Goal: Find specific page/section

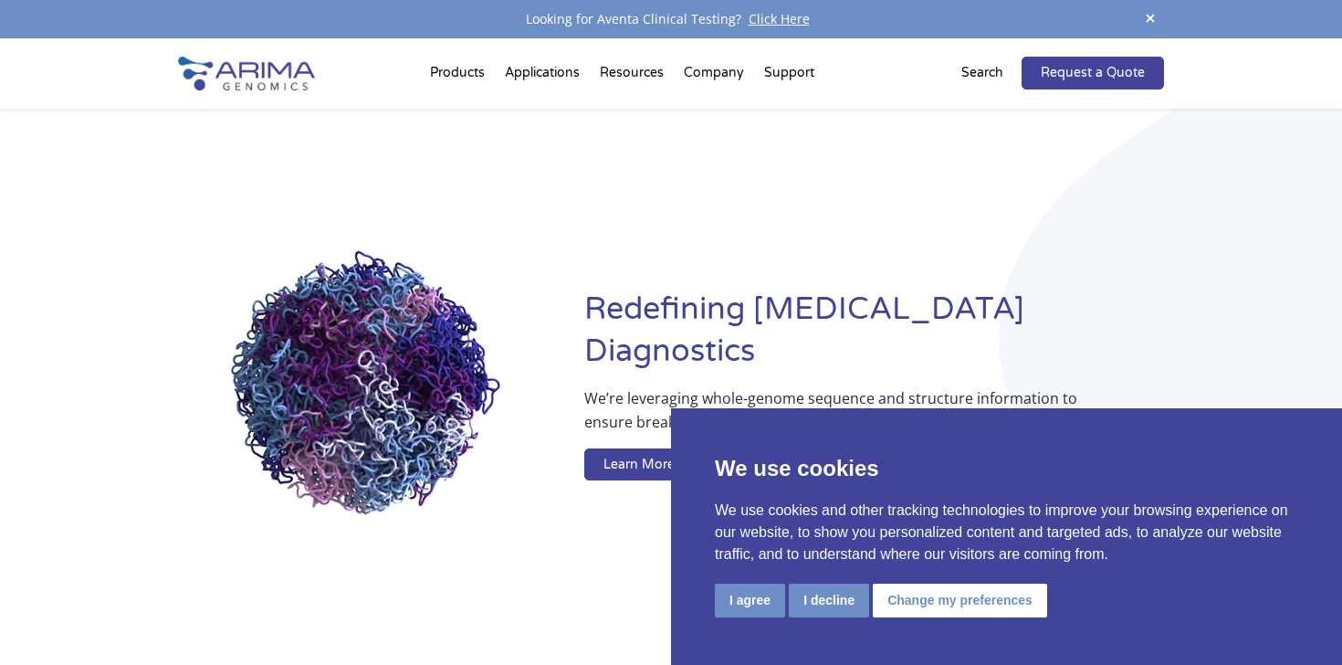
click at [992, 68] on p "Search" at bounding box center [983, 73] width 42 height 24
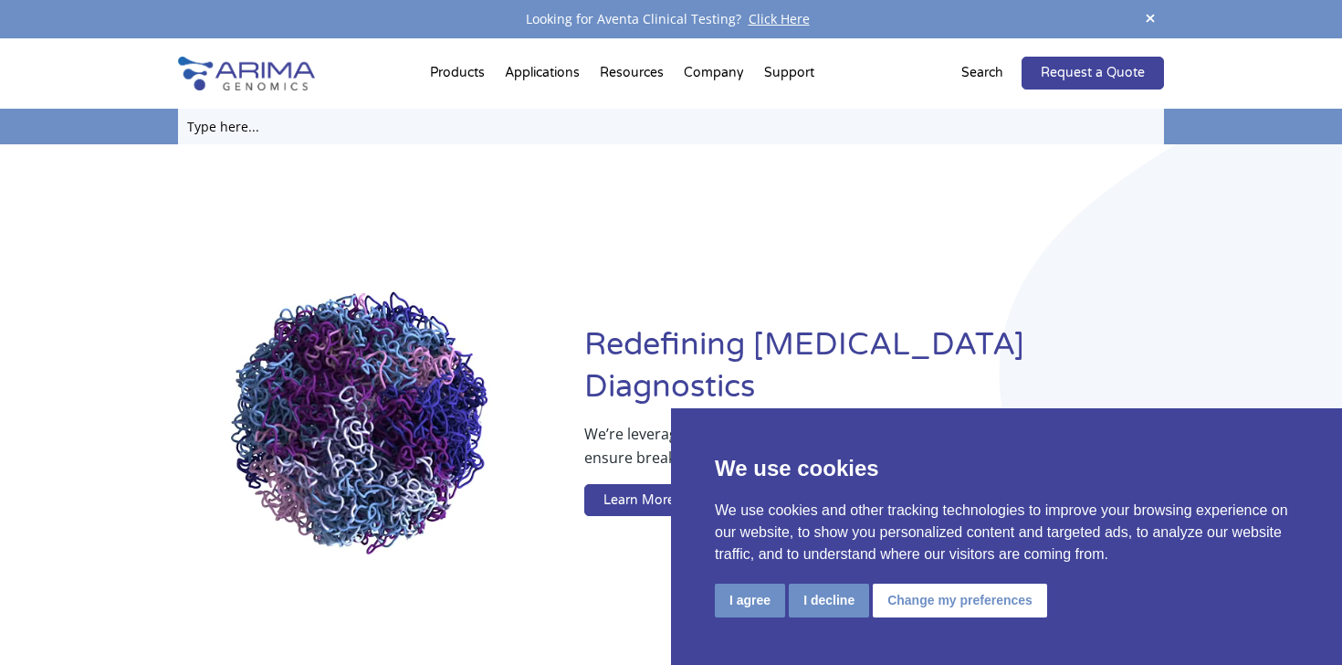
paste input "Arima-HiC+ kit (A410232)"
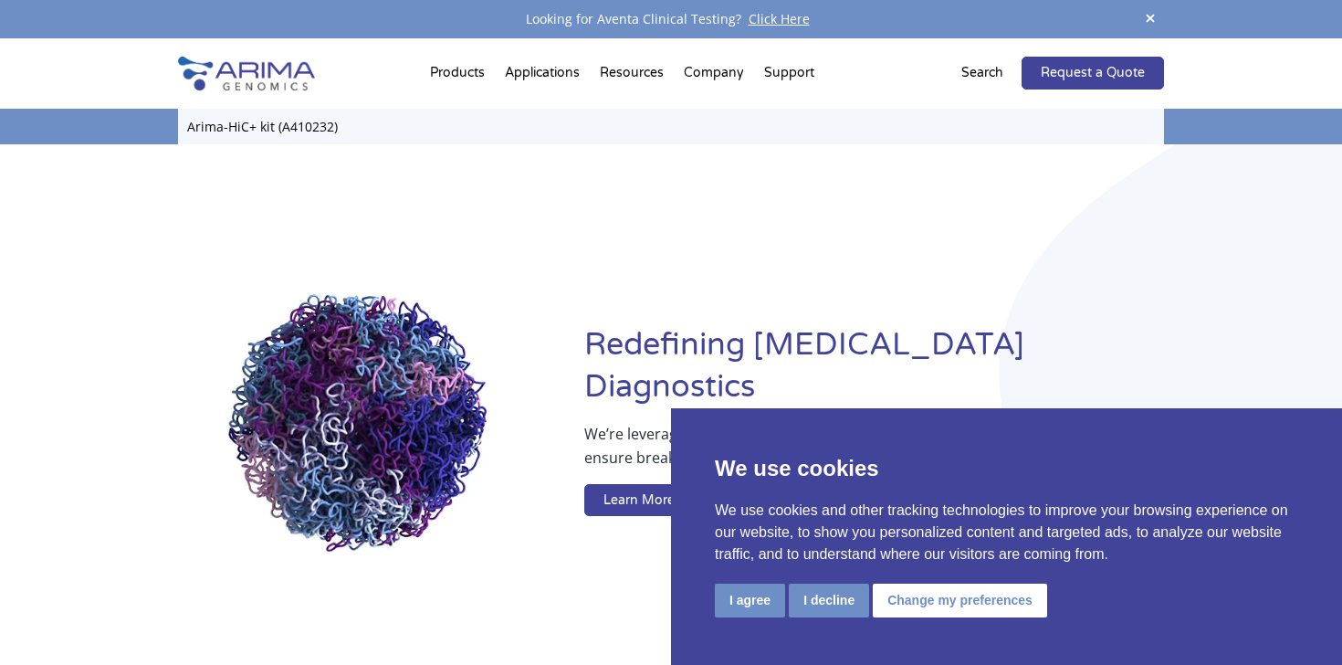
drag, startPoint x: 281, startPoint y: 125, endPoint x: 196, endPoint y: 114, distance: 85.6
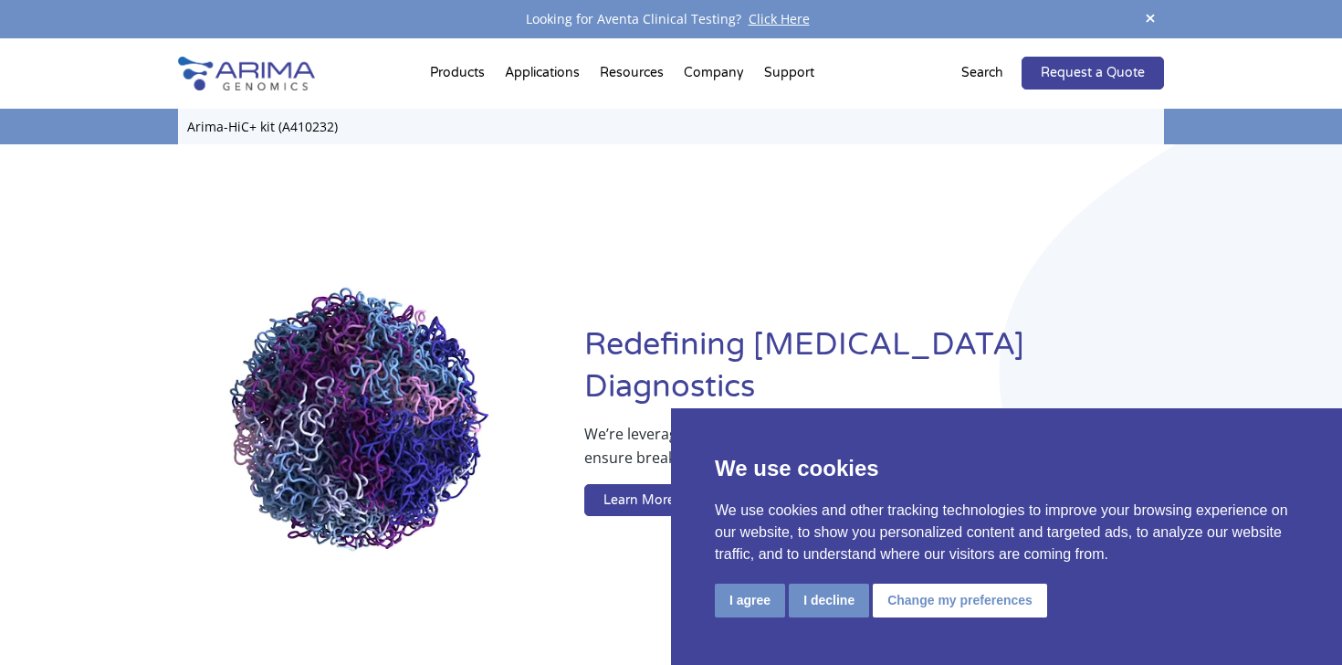
click at [196, 114] on input "Arima-HiC+ kit (A410232)" at bounding box center [671, 127] width 986 height 36
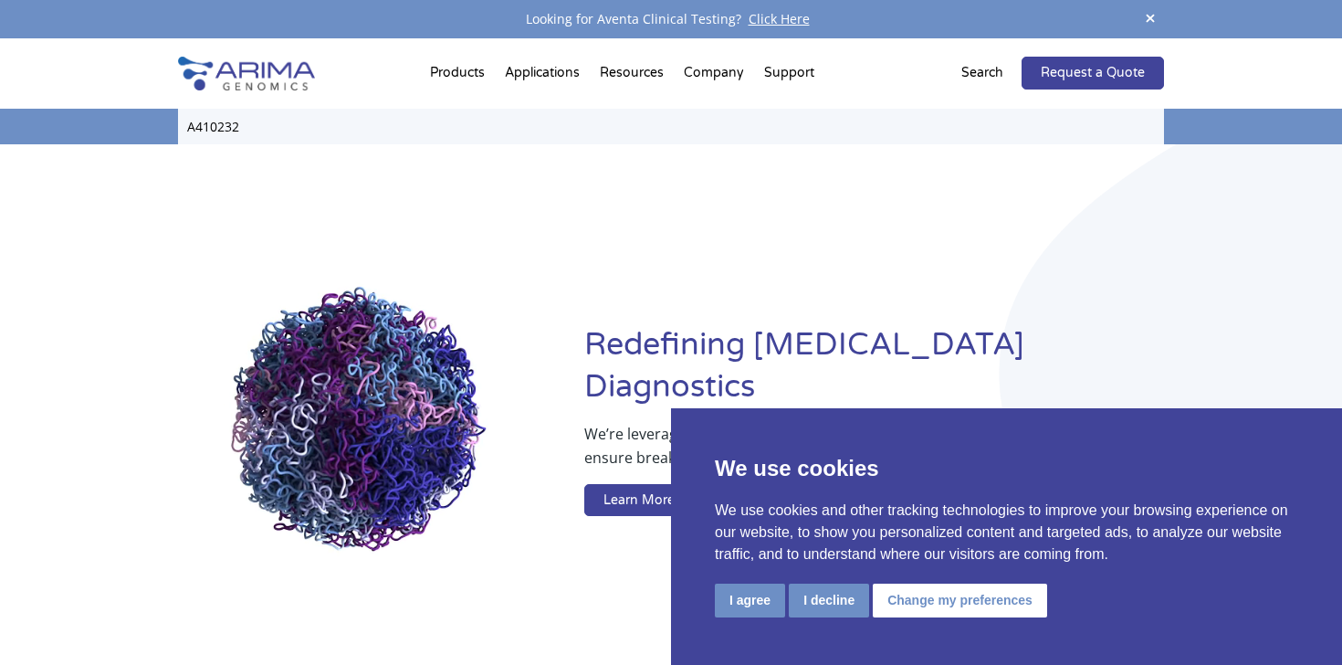
type input "A410232"
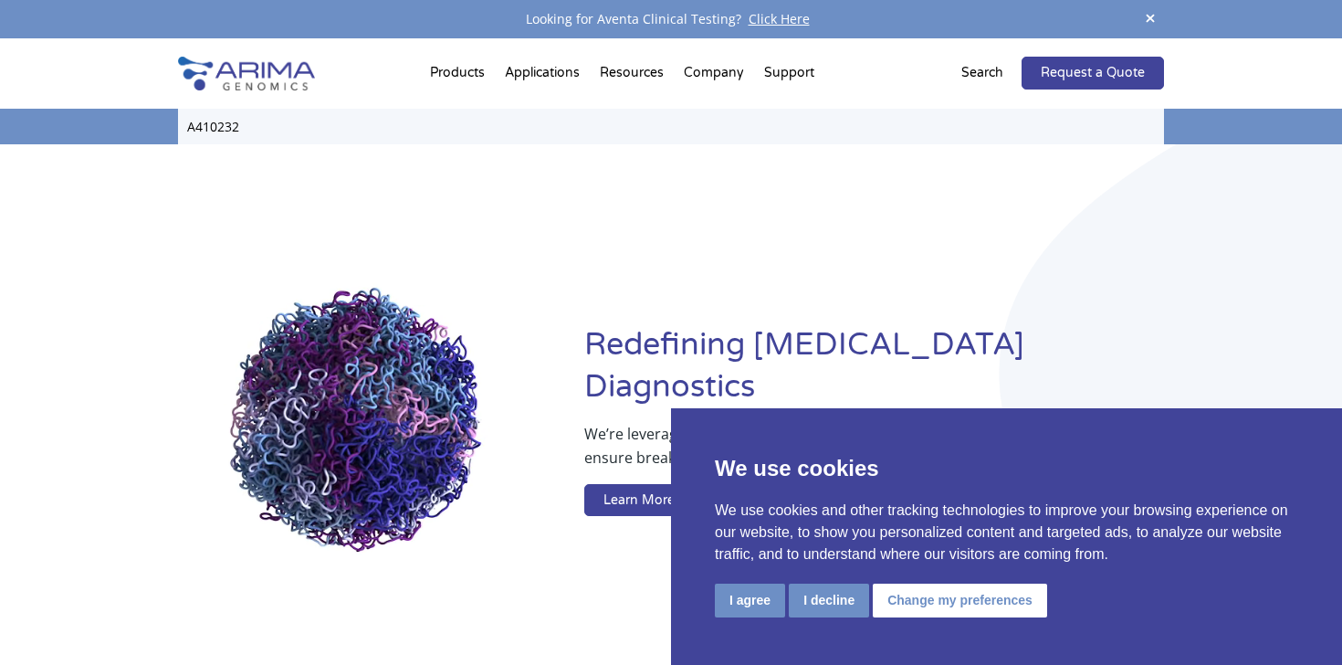
click input "Search" at bounding box center [0, 0] width 0 height 0
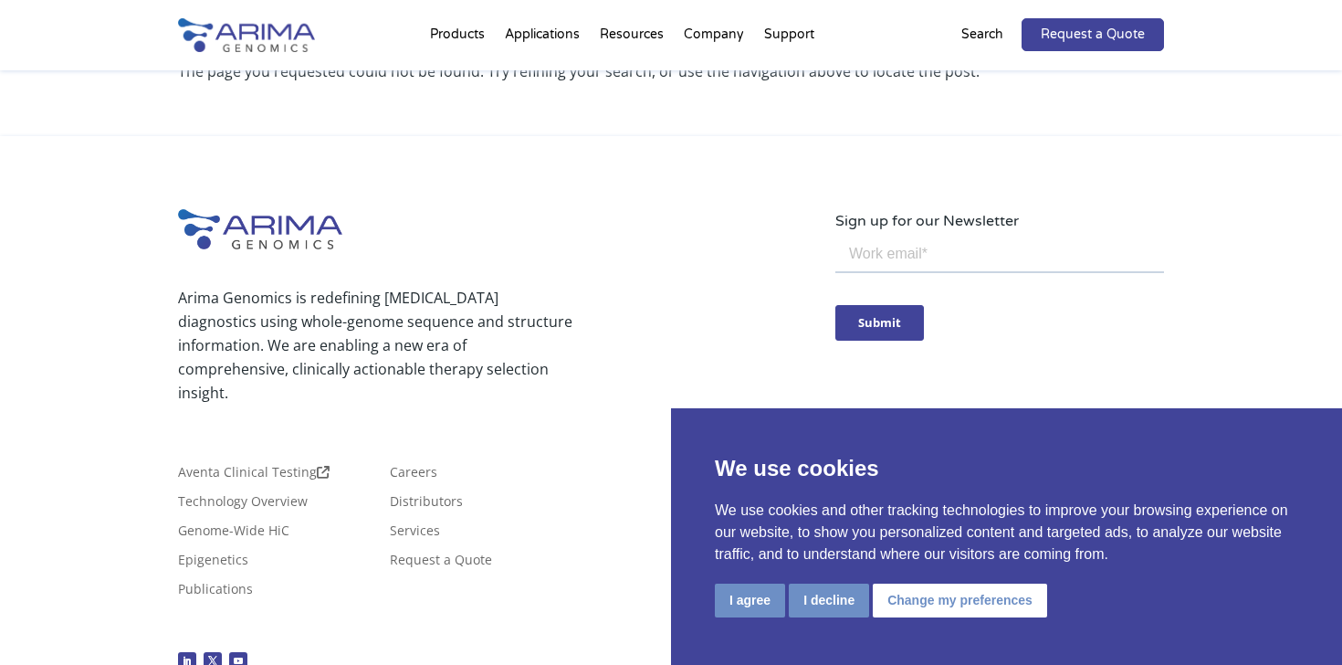
scroll to position [184, 0]
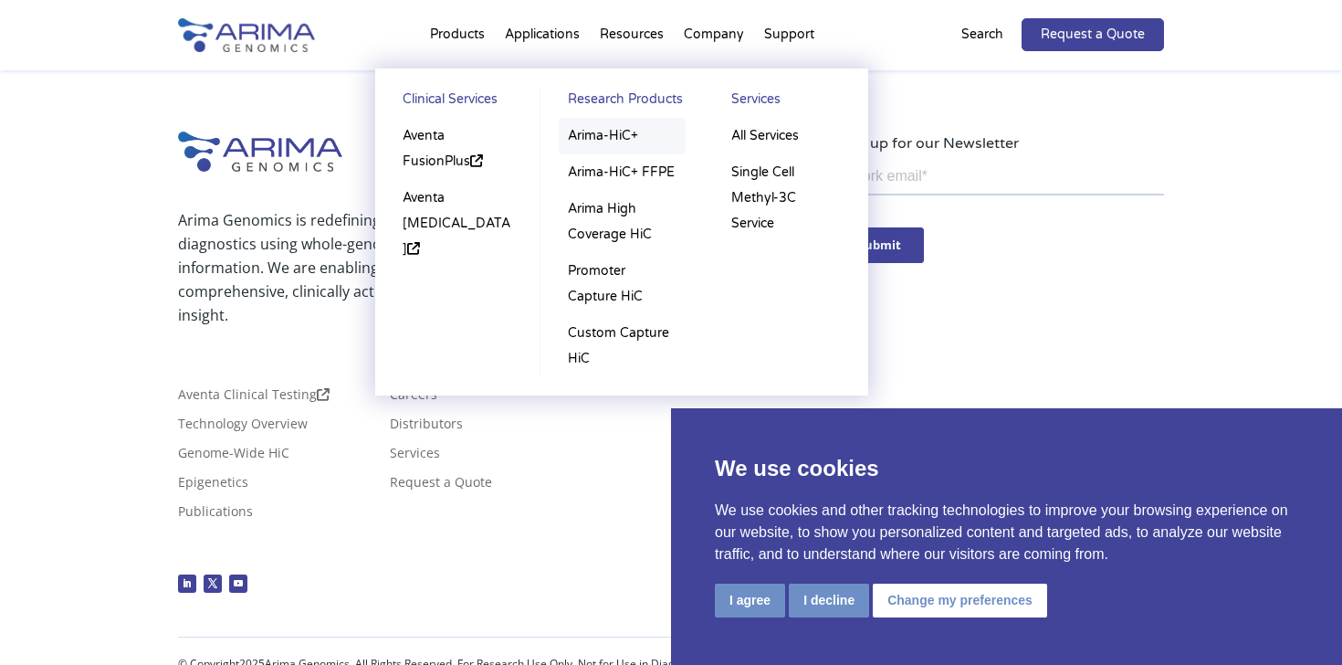
click at [581, 137] on link "Arima-HiC+" at bounding box center [622, 136] width 127 height 37
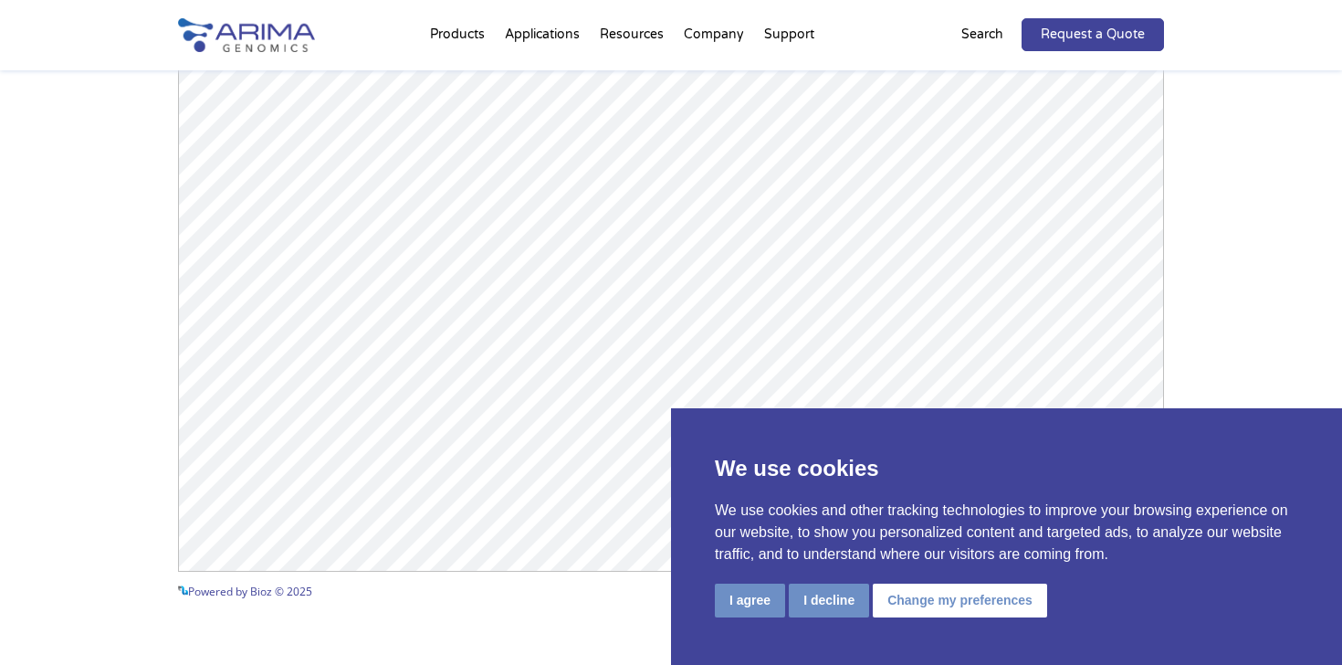
scroll to position [2785, 0]
